Goal: Find specific page/section: Find specific page/section

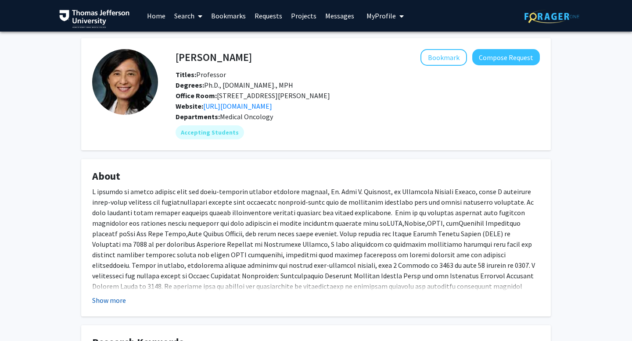
click at [115, 306] on button "Show more" at bounding box center [109, 300] width 34 height 11
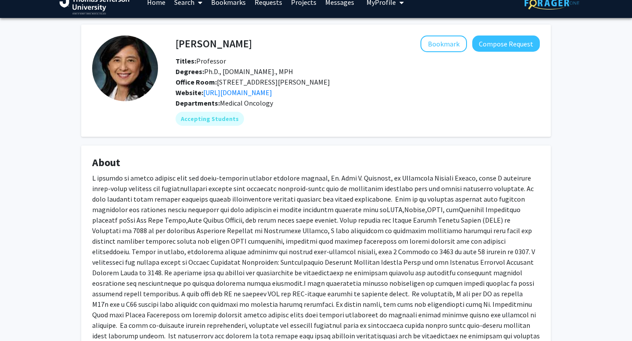
scroll to position [14, 0]
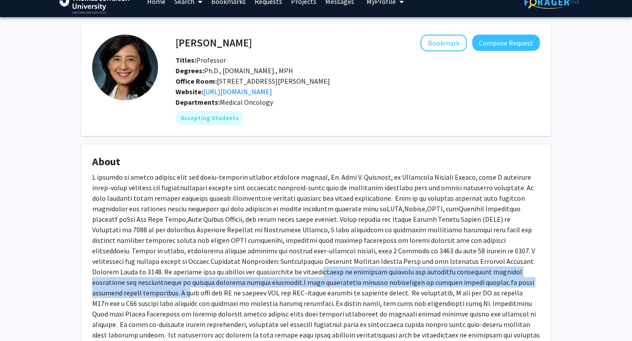
drag, startPoint x: 172, startPoint y: 283, endPoint x: 411, endPoint y: 288, distance: 239.5
click at [411, 288] on div at bounding box center [315, 261] width 447 height 179
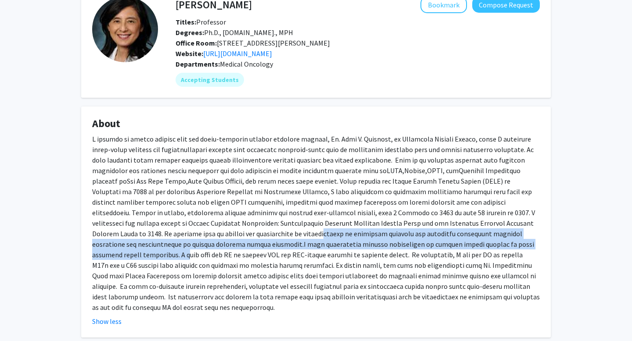
scroll to position [54, 0]
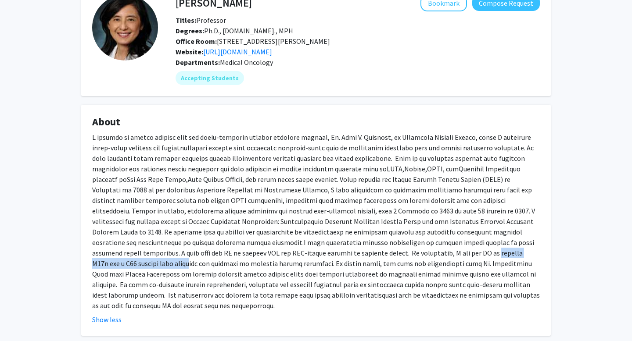
drag, startPoint x: 275, startPoint y: 267, endPoint x: 394, endPoint y: 266, distance: 119.3
click at [394, 266] on div at bounding box center [315, 221] width 447 height 179
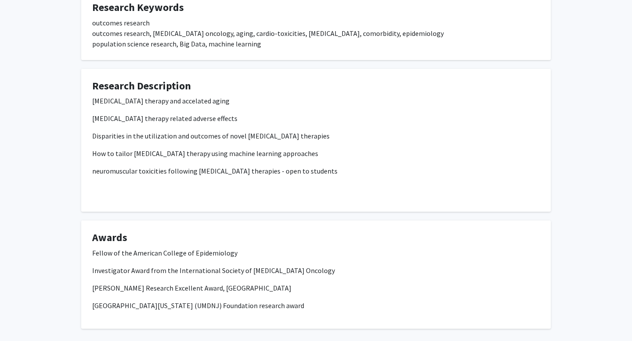
scroll to position [433, 0]
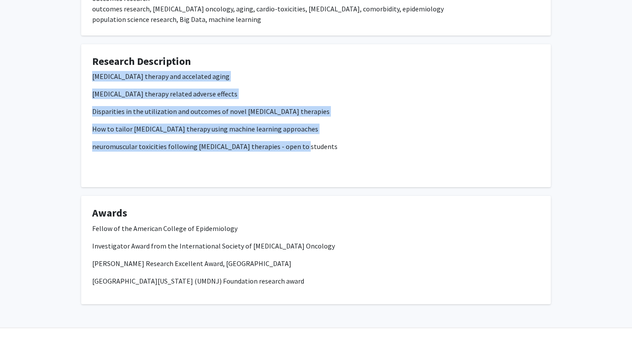
drag, startPoint x: 87, startPoint y: 73, endPoint x: 301, endPoint y: 151, distance: 227.5
click at [301, 151] on fg-card "Research Description Cancer therapy and accelated aging cancer therapy related …" at bounding box center [315, 115] width 469 height 143
click at [301, 151] on p "neuromuscular toxicities following cancer therapies - open to students" at bounding box center [315, 146] width 447 height 11
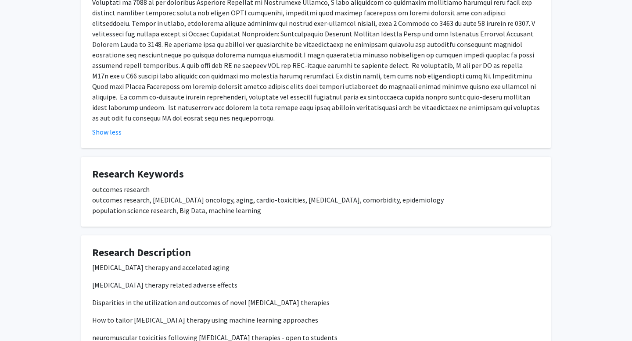
scroll to position [0, 0]
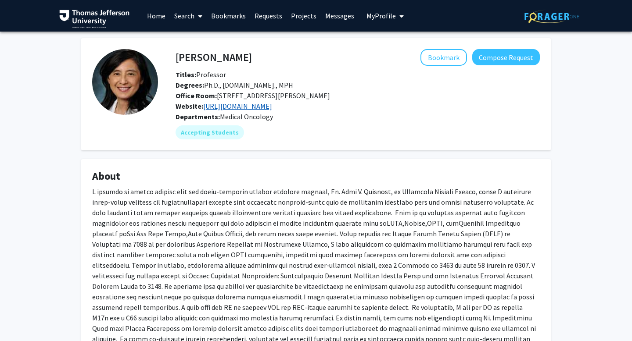
click at [235, 107] on link "https://www.jefferson.edu/academics/colleges-schools-institutes/skmc/department…" at bounding box center [237, 106] width 69 height 9
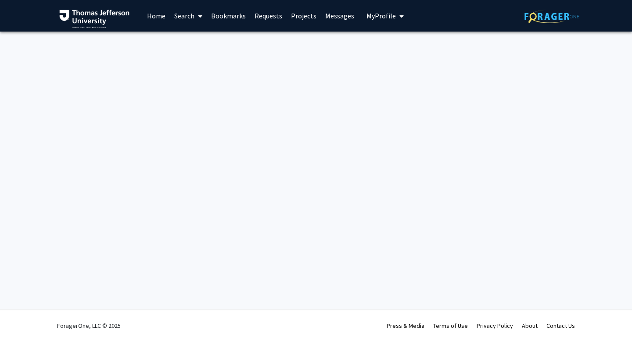
click at [195, 11] on span at bounding box center [198, 16] width 8 height 31
click at [202, 43] on span "Faculty/Staff" at bounding box center [202, 41] width 64 height 18
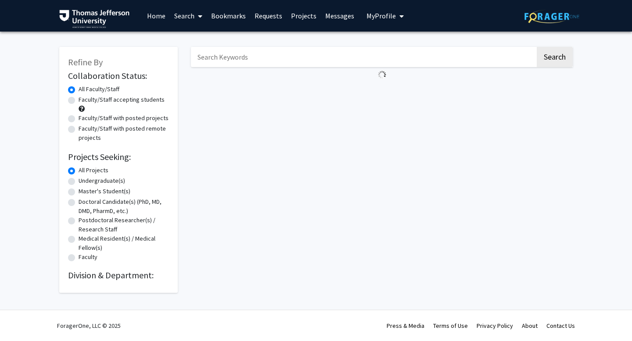
click at [327, 55] on input "Search Keywords" at bounding box center [363, 57] width 344 height 20
click at [536, 47] on button "Search" at bounding box center [554, 57] width 36 height 20
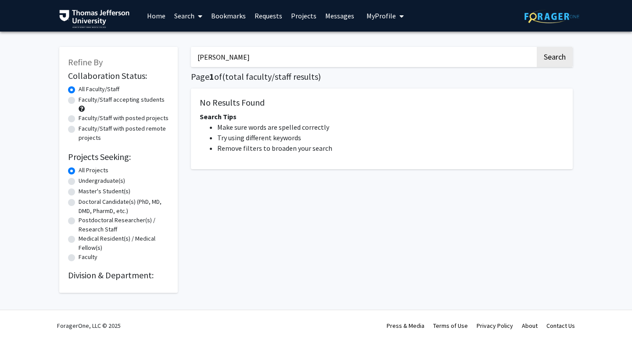
click at [536, 47] on button "Search" at bounding box center [554, 57] width 36 height 20
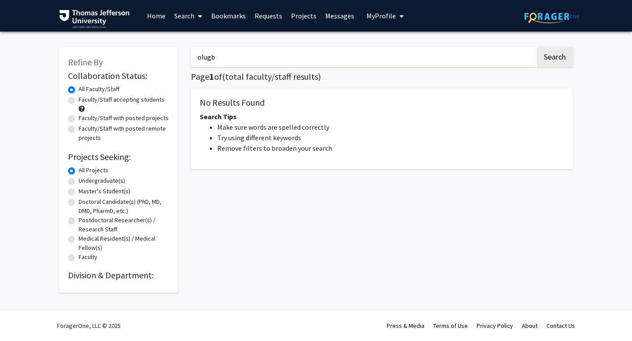
click at [536, 47] on button "Search" at bounding box center [554, 57] width 36 height 20
type input "olu"
click at [536, 47] on button "Search" at bounding box center [554, 57] width 36 height 20
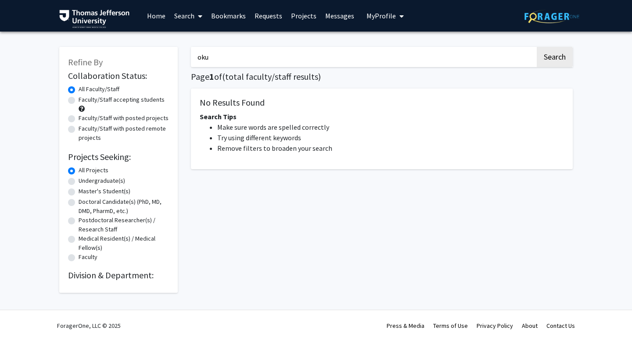
type input "oku"
click at [536, 47] on button "Search" at bounding box center [554, 57] width 36 height 20
click at [227, 57] on input "oku" at bounding box center [363, 57] width 344 height 20
paste input "Olugbenga T Okusanya"
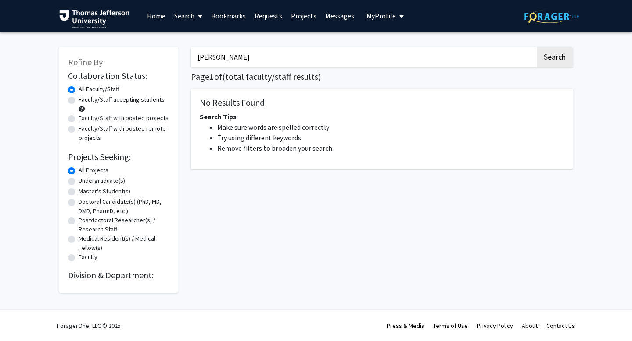
type input "Olugbenga T Okusanya"
click at [536, 47] on button "Search" at bounding box center [554, 57] width 36 height 20
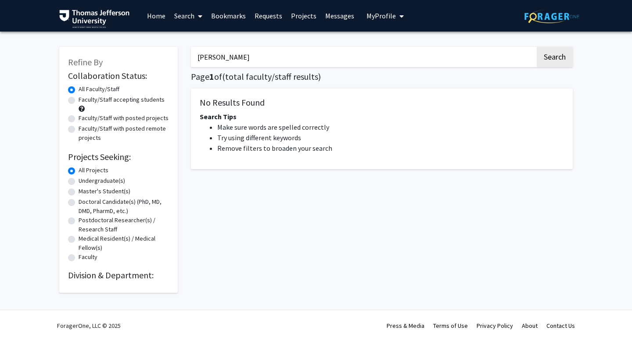
click at [536, 47] on button "Search" at bounding box center [554, 57] width 36 height 20
click at [198, 16] on icon at bounding box center [200, 16] width 4 height 7
click at [202, 41] on span "Faculty/Staff" at bounding box center [202, 41] width 64 height 18
click at [208, 54] on input "Search Keywords" at bounding box center [363, 57] width 344 height 20
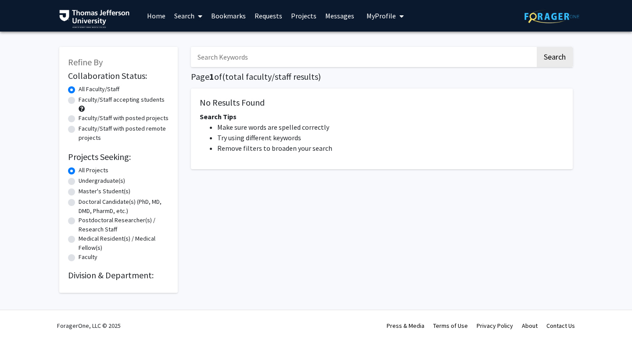
paste input "Olugbenga T Okusanya"
type input "Olugbenga T Okusanya"
click at [287, 43] on div "Olugbenga T Okusanya Search Page 1 of ( total faculty/staff results) No Results…" at bounding box center [381, 165] width 395 height 255
click at [266, 59] on input "Search Keywords" at bounding box center [363, 57] width 344 height 20
paste input "[PERSON_NAME]"
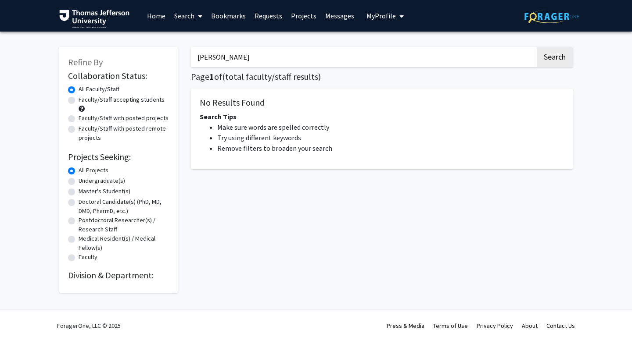
type input "[PERSON_NAME]"
click at [536, 47] on button "Search" at bounding box center [554, 57] width 36 height 20
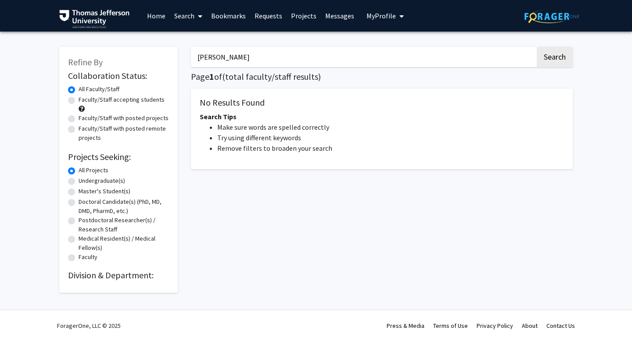
click at [536, 47] on button "Search" at bounding box center [554, 57] width 36 height 20
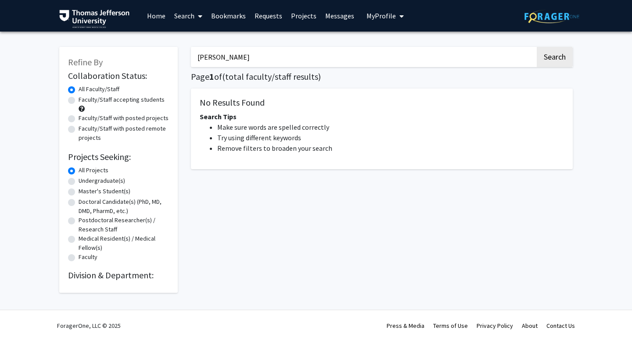
click at [536, 47] on button "Search" at bounding box center [554, 57] width 36 height 20
click at [155, 17] on link "Home" at bounding box center [156, 15] width 27 height 31
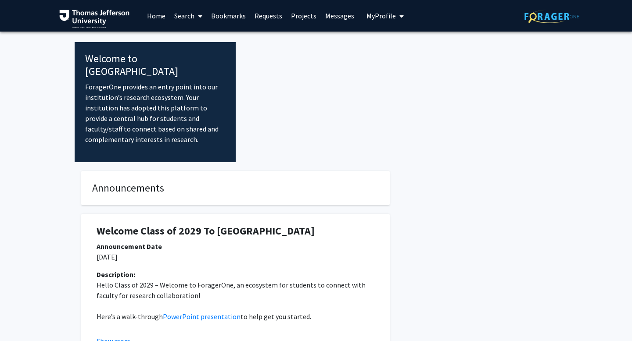
click at [167, 205] on div "Welcome Class of 2029 To ForagerOne Announcement Date [DATE] Description: Hello…" at bounding box center [235, 285] width 321 height 160
click at [194, 15] on link "Search" at bounding box center [188, 15] width 37 height 31
click at [203, 44] on span "Faculty/Staff" at bounding box center [202, 41] width 64 height 18
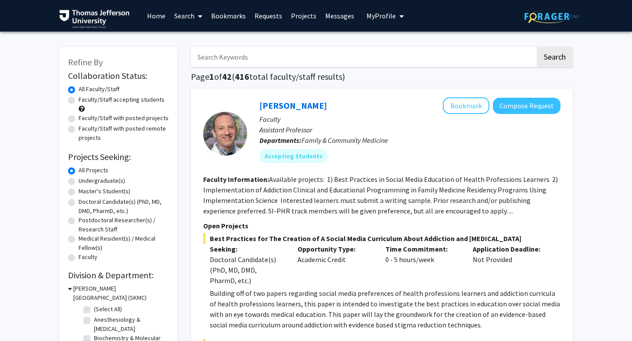
click at [218, 57] on input "Search Keywords" at bounding box center [363, 57] width 344 height 20
paste input "[PERSON_NAME]"
type input "[PERSON_NAME]"
click at [536, 47] on button "Search" at bounding box center [554, 57] width 36 height 20
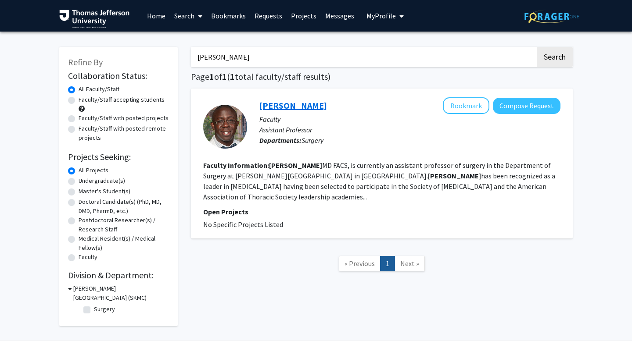
click at [293, 107] on link "[PERSON_NAME]" at bounding box center [293, 105] width 68 height 11
